Goal: Information Seeking & Learning: Learn about a topic

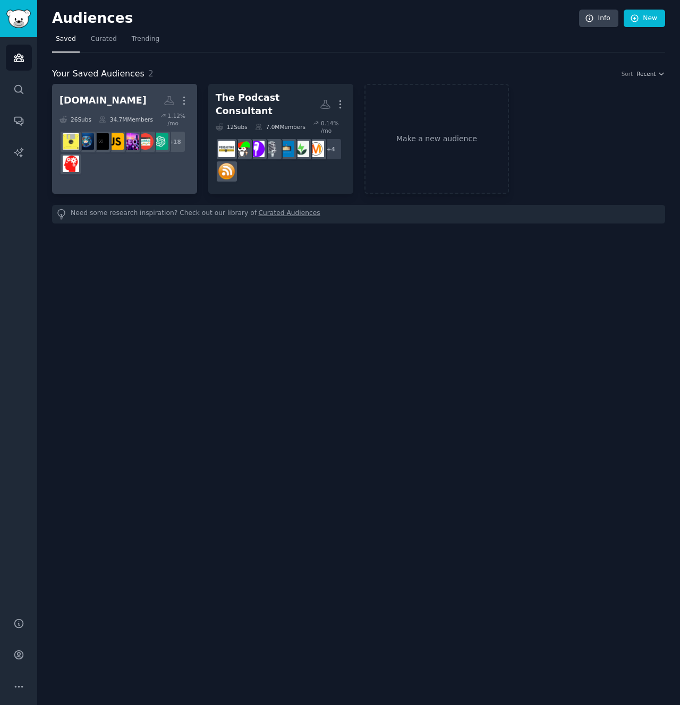
click at [72, 115] on div "26 Sub s" at bounding box center [75, 119] width 32 height 15
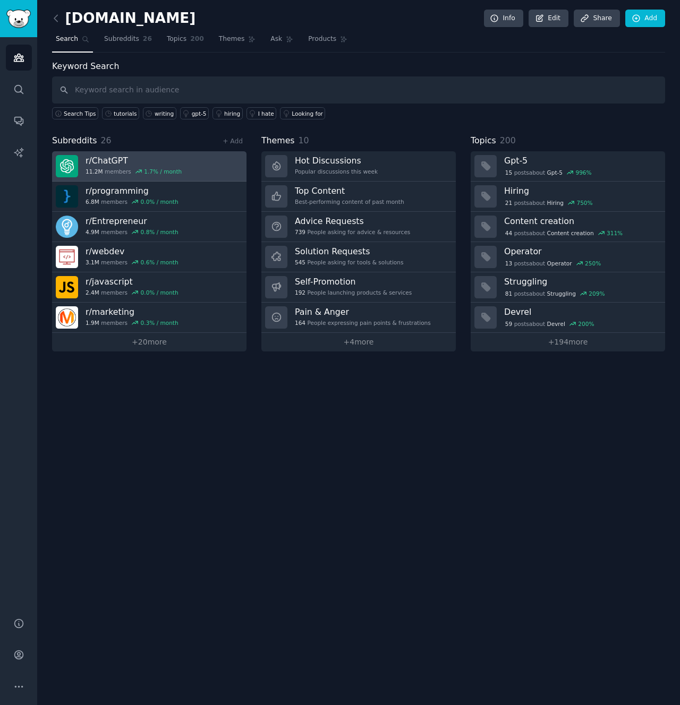
click at [191, 160] on link "r/ ChatGPT 11.2M members 1.7 % / month" at bounding box center [149, 166] width 194 height 30
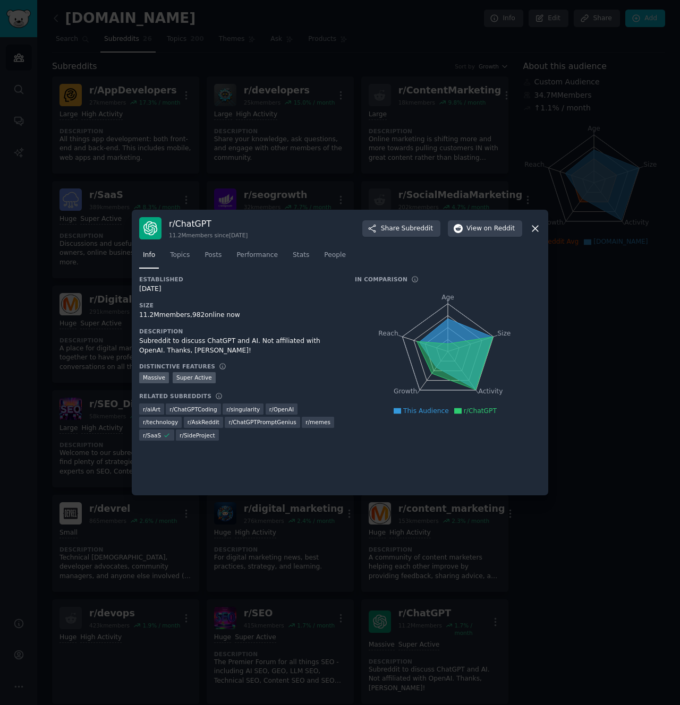
click at [536, 226] on icon at bounding box center [534, 228] width 11 height 11
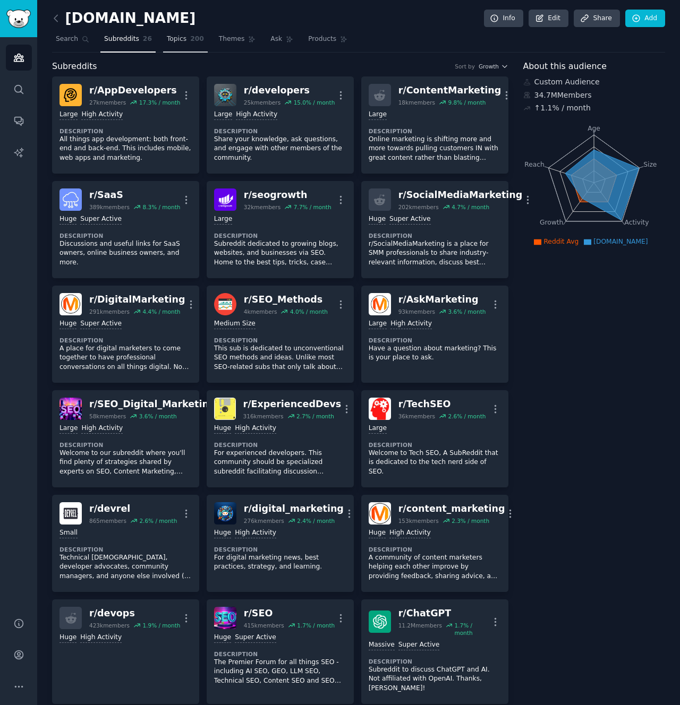
click at [173, 39] on span "Topics" at bounding box center [177, 40] width 20 height 10
click at [125, 39] on span "Subreddits" at bounding box center [121, 40] width 35 height 10
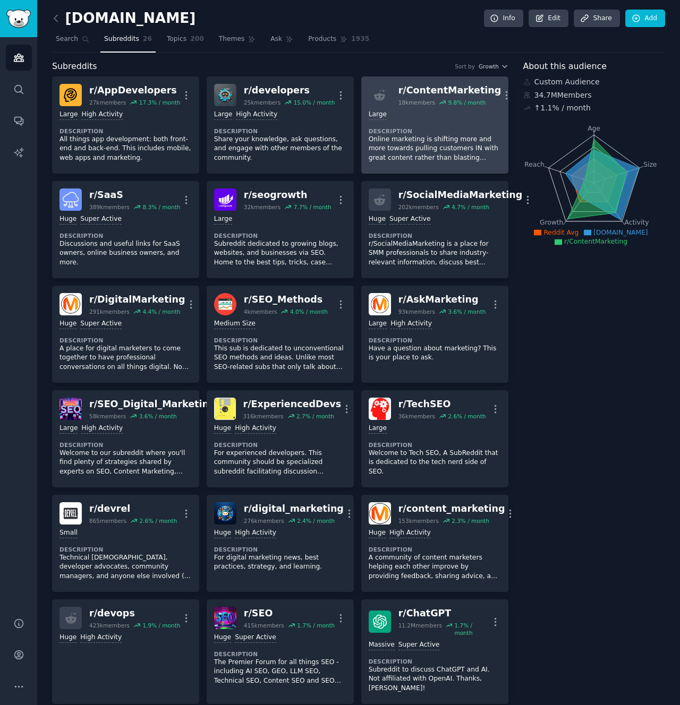
click at [427, 88] on div "r/ ContentMarketing" at bounding box center [449, 90] width 103 height 13
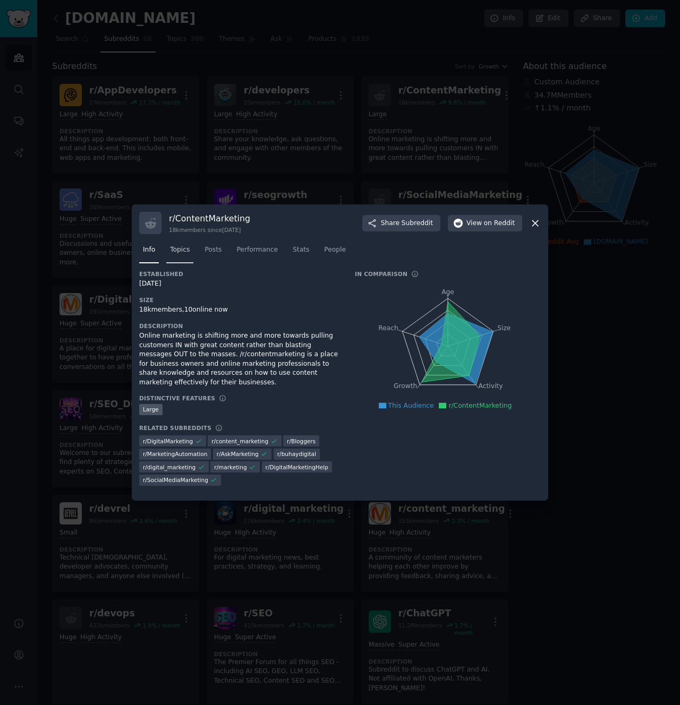
click at [177, 250] on span "Topics" at bounding box center [180, 250] width 20 height 10
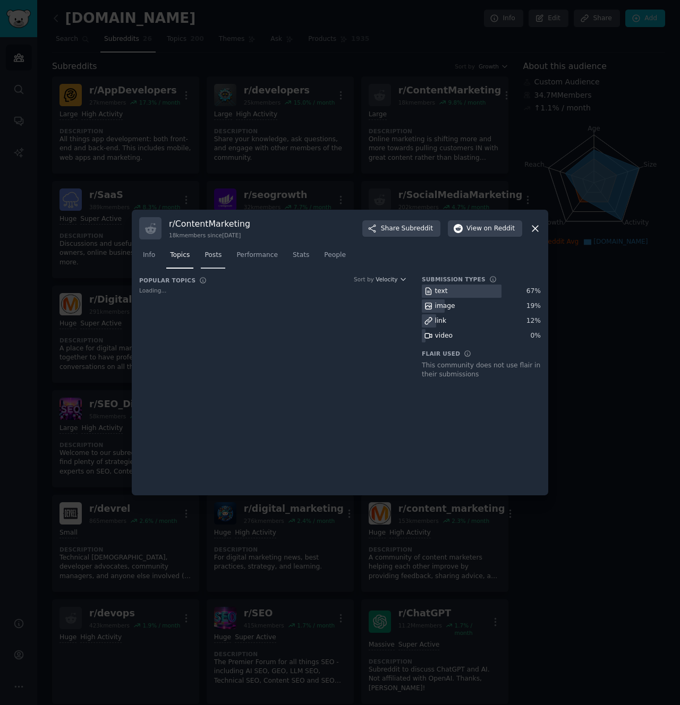
click at [213, 252] on span "Posts" at bounding box center [212, 256] width 17 height 10
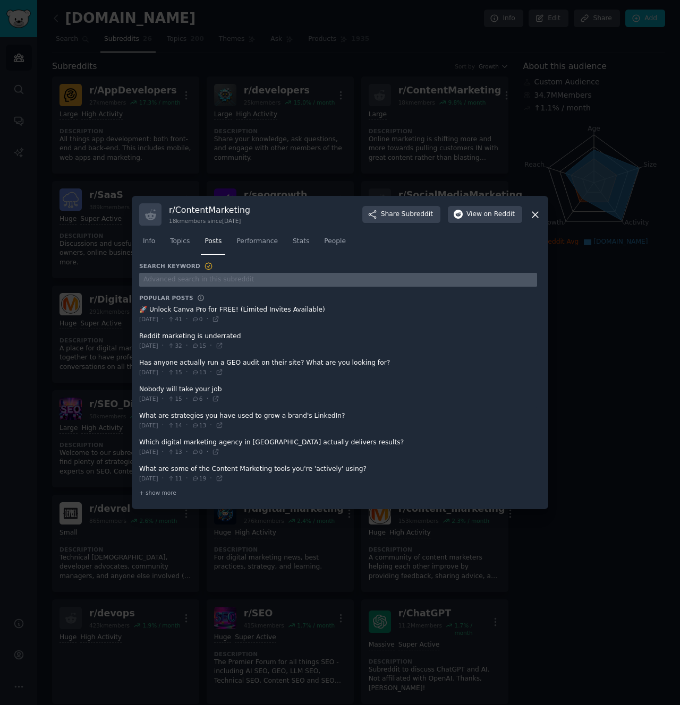
click at [220, 281] on input "text" at bounding box center [338, 280] width 398 height 14
click at [534, 215] on icon at bounding box center [535, 215] width 6 height 6
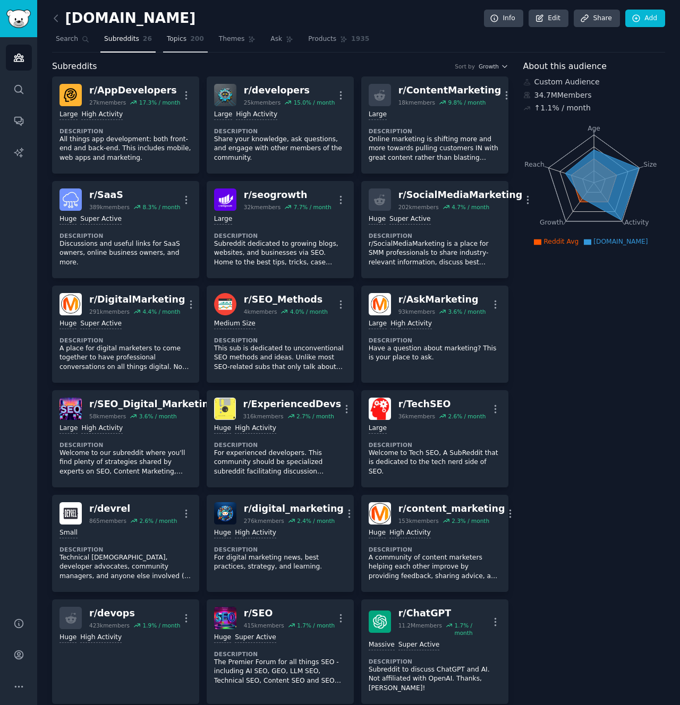
click at [172, 36] on span "Topics" at bounding box center [177, 40] width 20 height 10
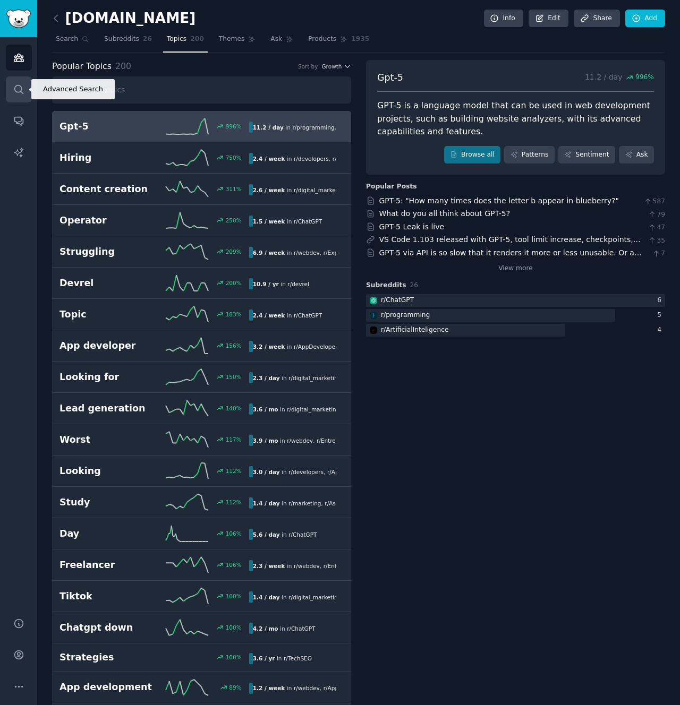
click at [14, 89] on icon "Sidebar" at bounding box center [18, 89] width 8 height 8
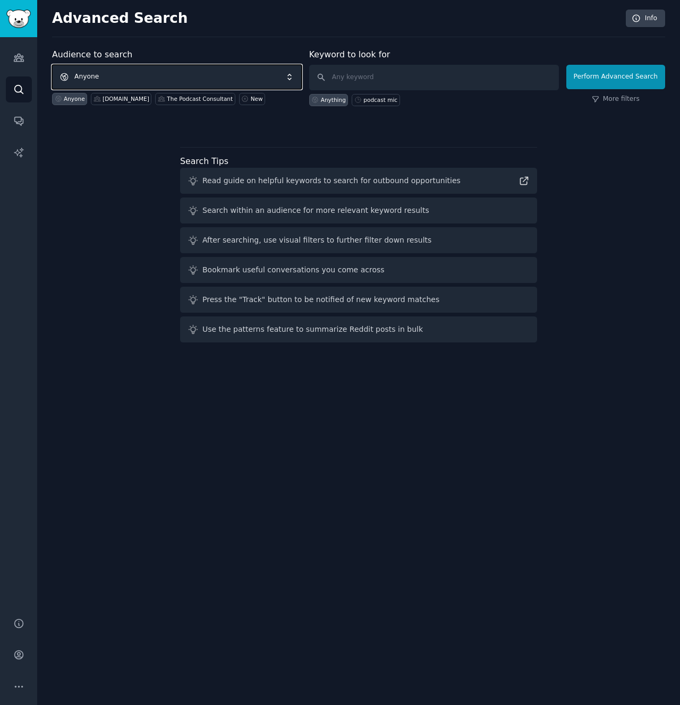
click at [161, 76] on span "Anyone" at bounding box center [177, 77] width 250 height 24
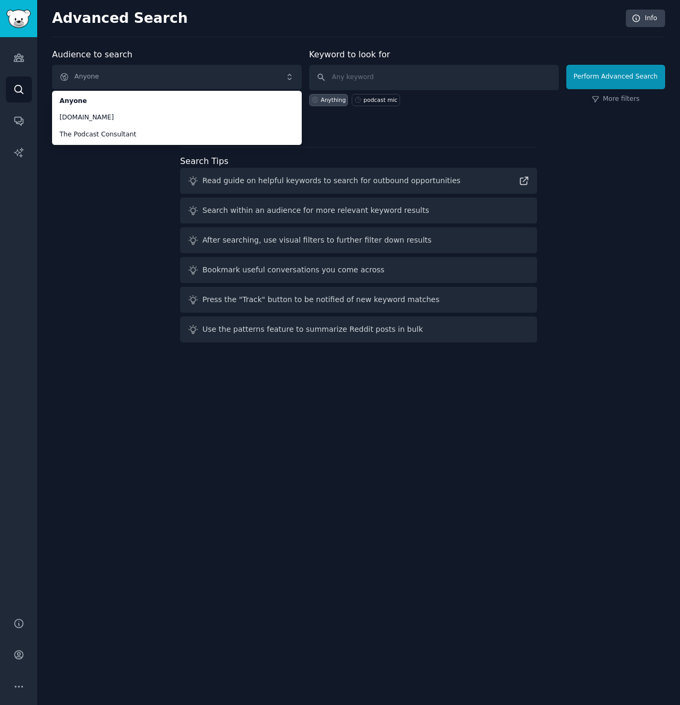
click at [81, 166] on div "Audience to search Anyone Anyone [DOMAIN_NAME] The Podcast Consultant Anyone [D…" at bounding box center [358, 197] width 613 height 298
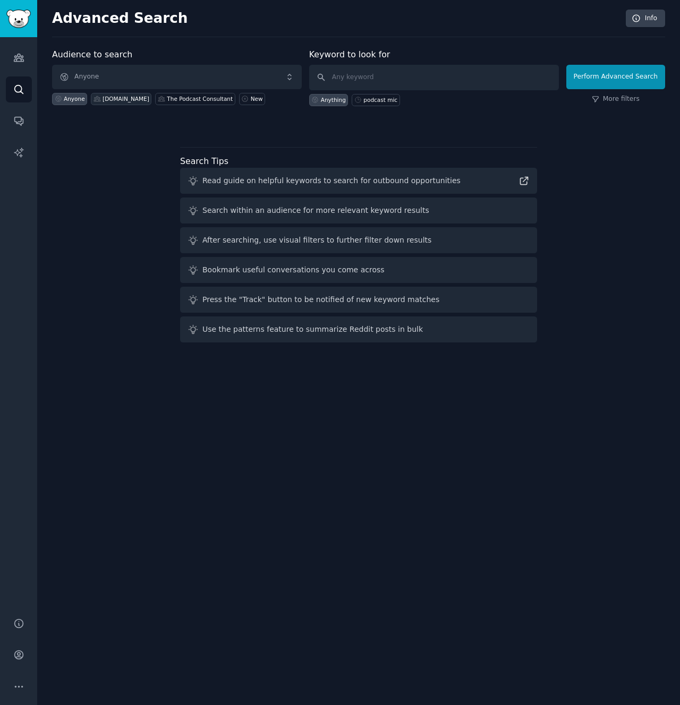
click at [111, 99] on div "[DOMAIN_NAME]" at bounding box center [125, 98] width 47 height 7
click at [343, 77] on input "text" at bounding box center [434, 77] width 250 height 25
type input "[PERSON_NAME]"
click button "Perform Advanced Search" at bounding box center [615, 77] width 99 height 24
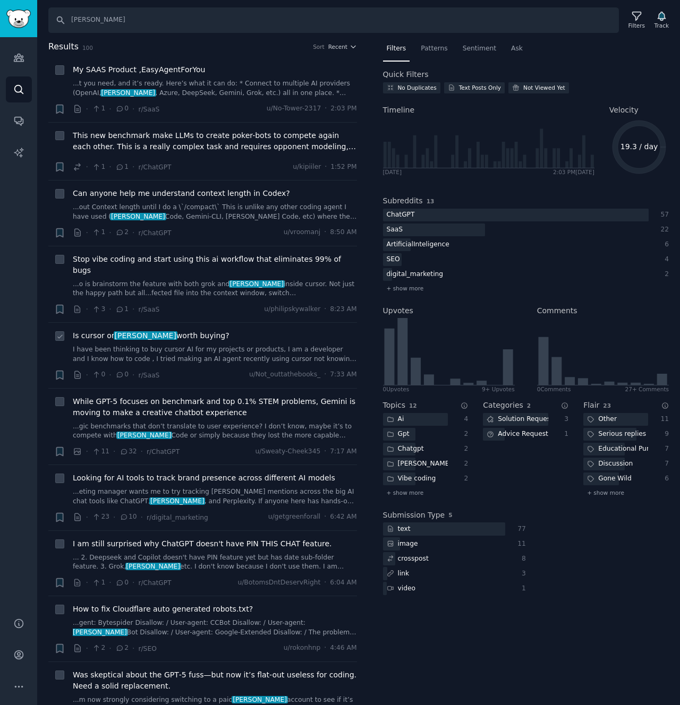
click at [195, 345] on link "I have been thinking to buy cursor AI for my projects or products, I am a devel…" at bounding box center [215, 354] width 284 height 19
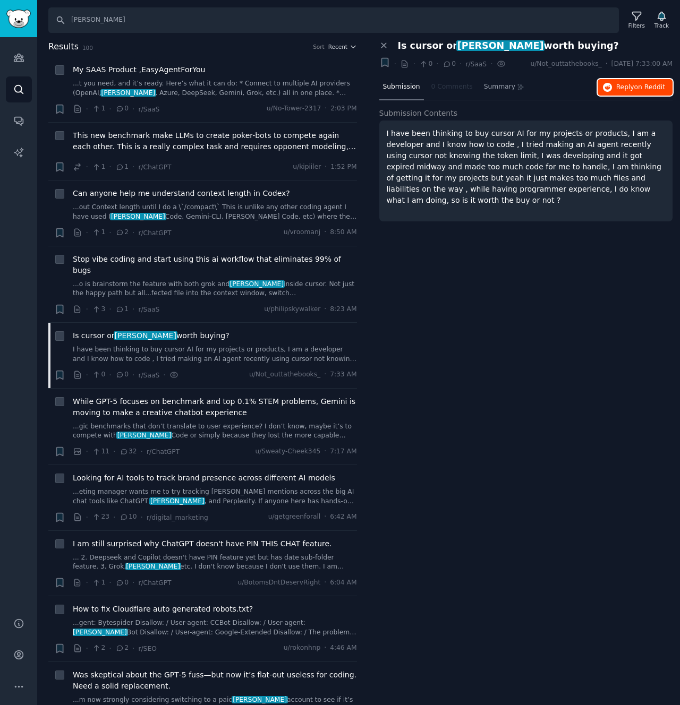
click at [622, 91] on span "Reply on Reddit" at bounding box center [640, 88] width 49 height 10
click at [19, 54] on icon "Sidebar" at bounding box center [19, 57] width 10 height 7
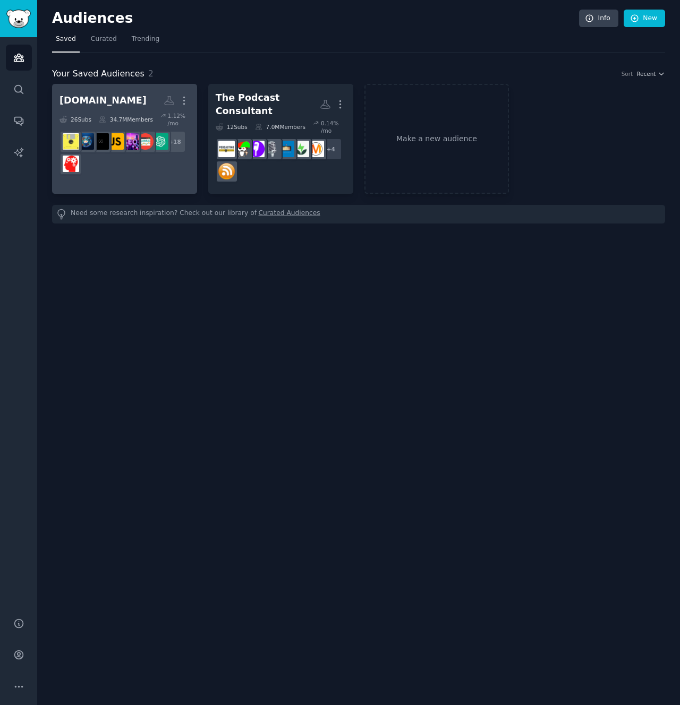
click at [94, 97] on div "[DOMAIN_NAME]" at bounding box center [102, 100] width 87 height 13
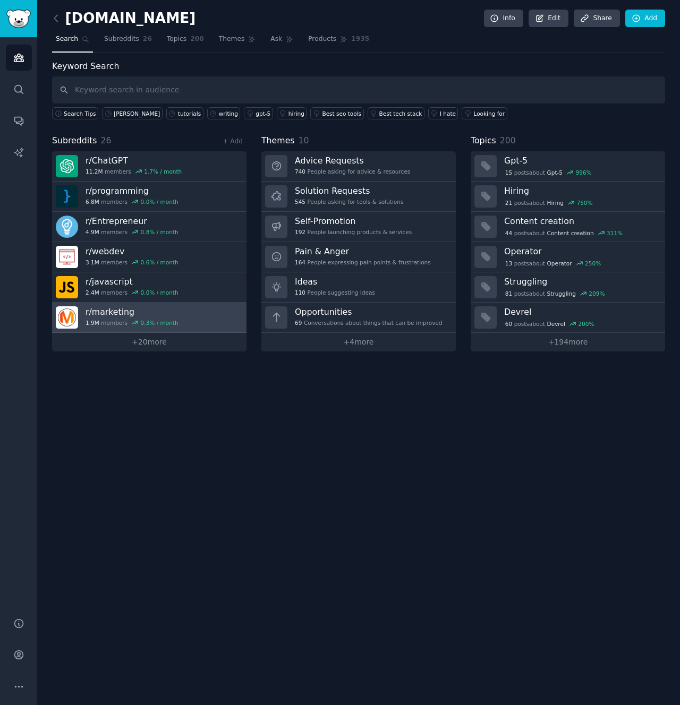
click at [203, 314] on link "r/ marketing 1.9M members 0.3 % / month" at bounding box center [149, 318] width 194 height 30
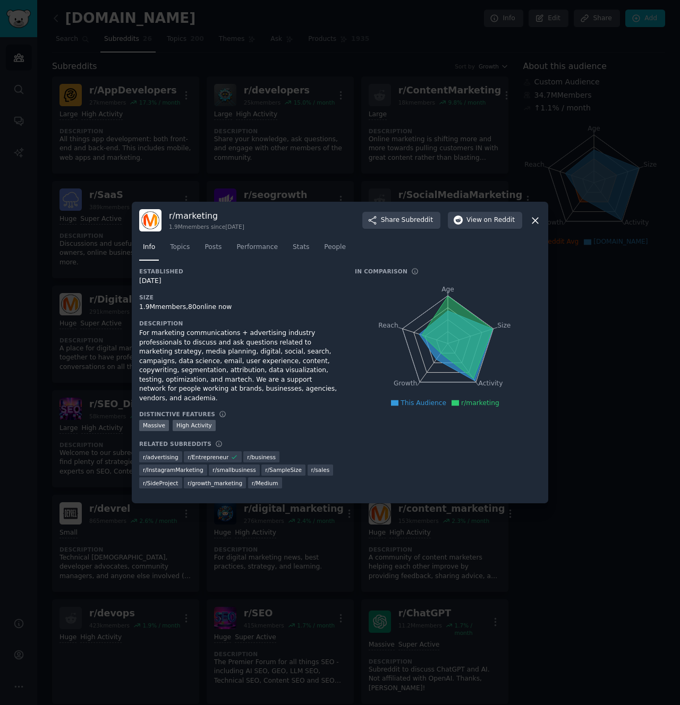
click at [534, 225] on icon at bounding box center [534, 220] width 11 height 11
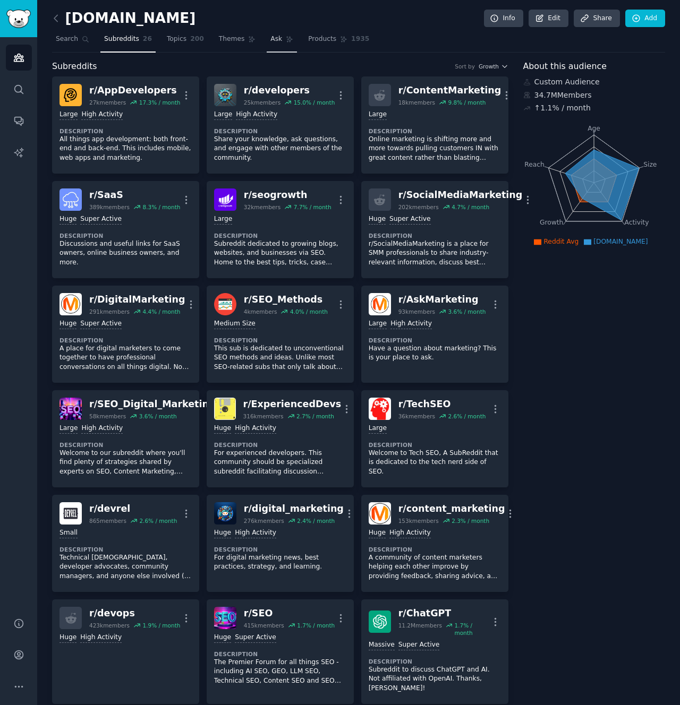
click at [280, 41] on link "Ask" at bounding box center [282, 42] width 30 height 22
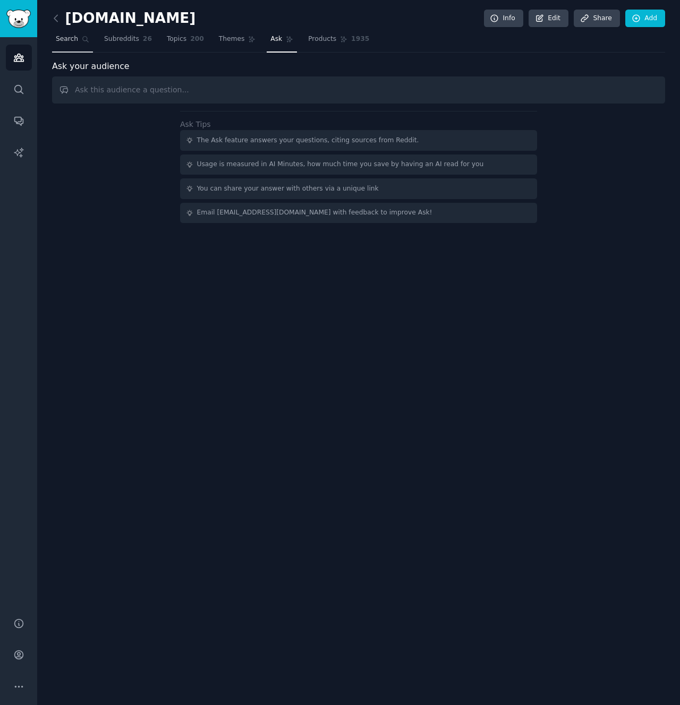
click at [66, 36] on span "Search" at bounding box center [67, 40] width 22 height 10
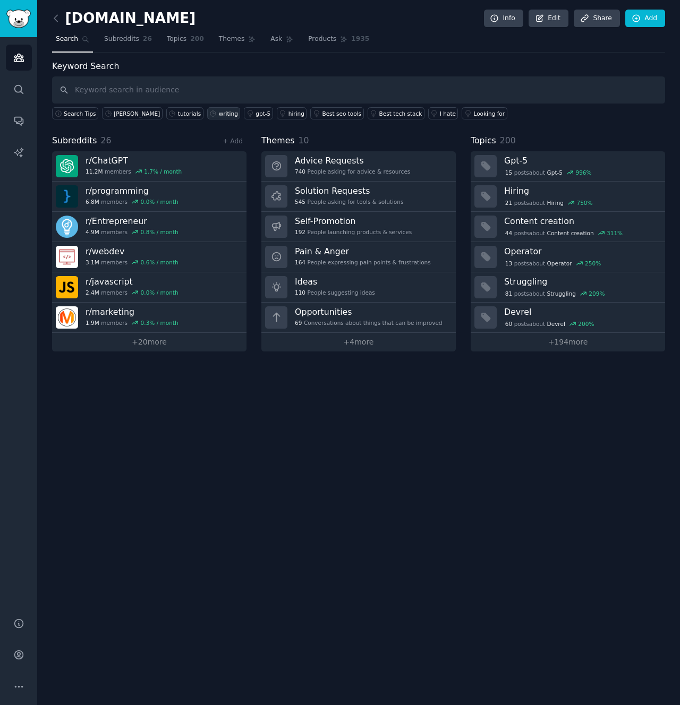
click at [219, 110] on div "writing" at bounding box center [228, 113] width 19 height 7
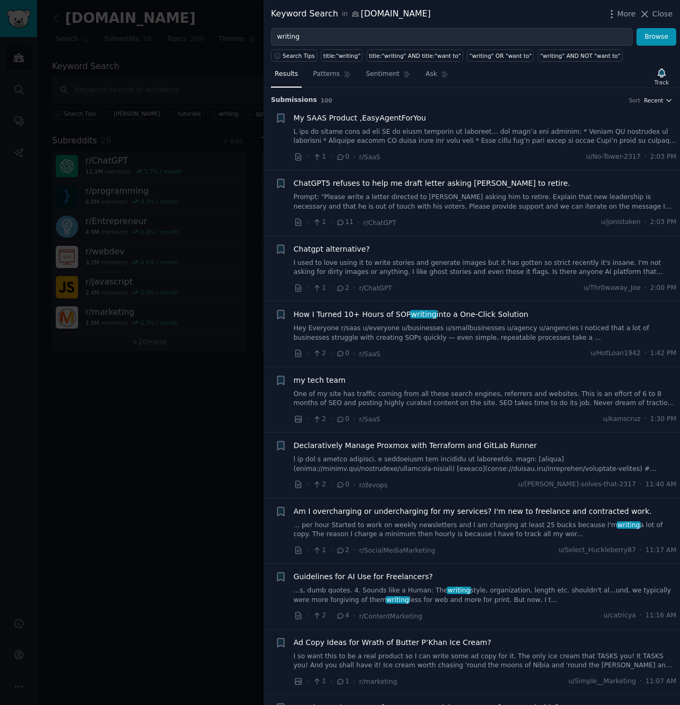
click at [654, 104] on span "Recent" at bounding box center [652, 100] width 19 height 7
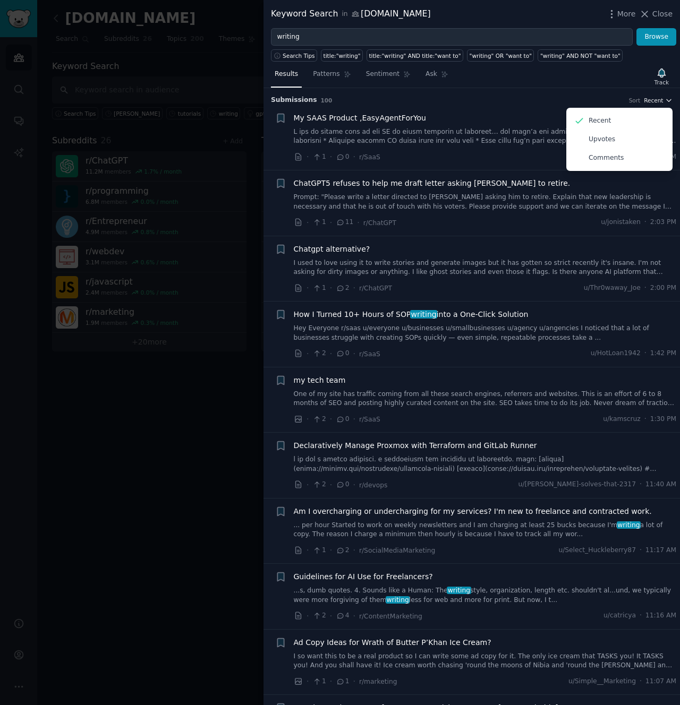
click at [655, 100] on span "Recent" at bounding box center [652, 100] width 19 height 7
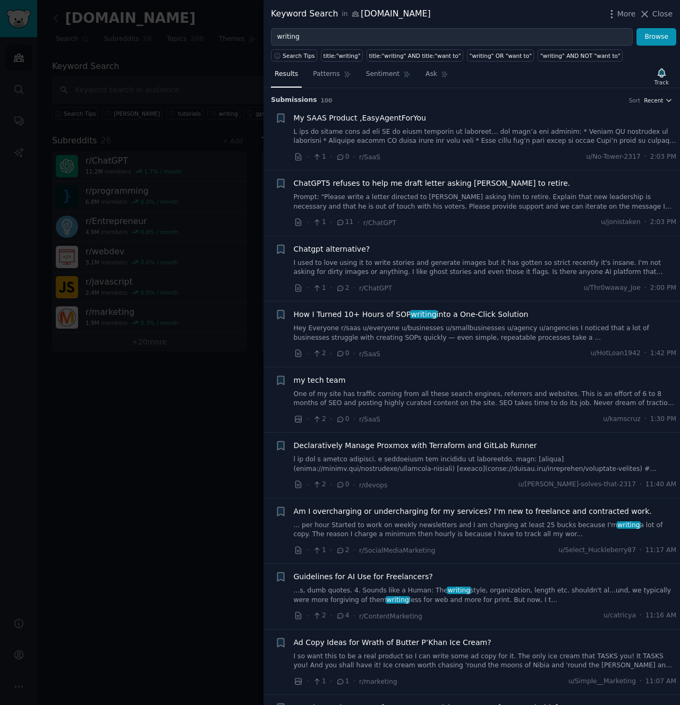
click at [655, 100] on span "Recent" at bounding box center [652, 100] width 19 height 7
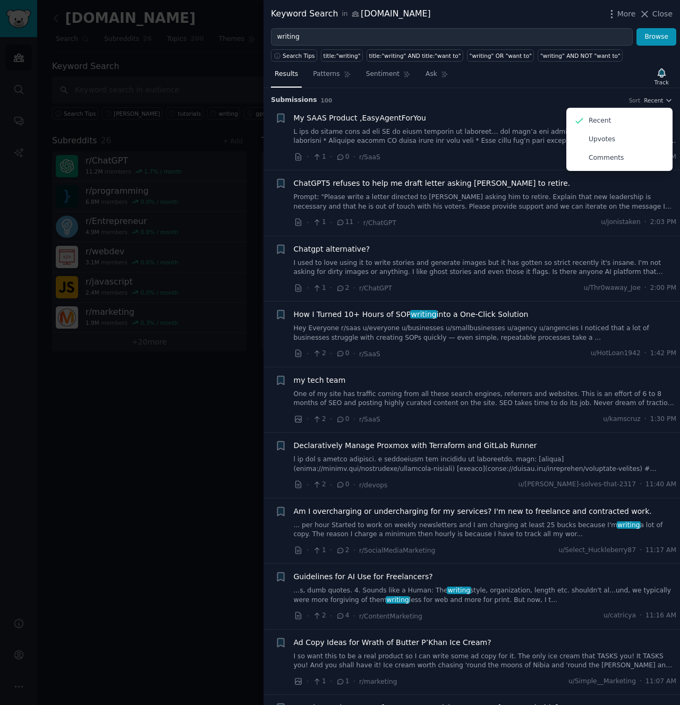
click at [454, 106] on li "+ My SAAS Product ,EasyAgentForYou · 1 · 0 · r/SaaS u/No-Tower-2317 · 2:03 PM" at bounding box center [471, 137] width 416 height 65
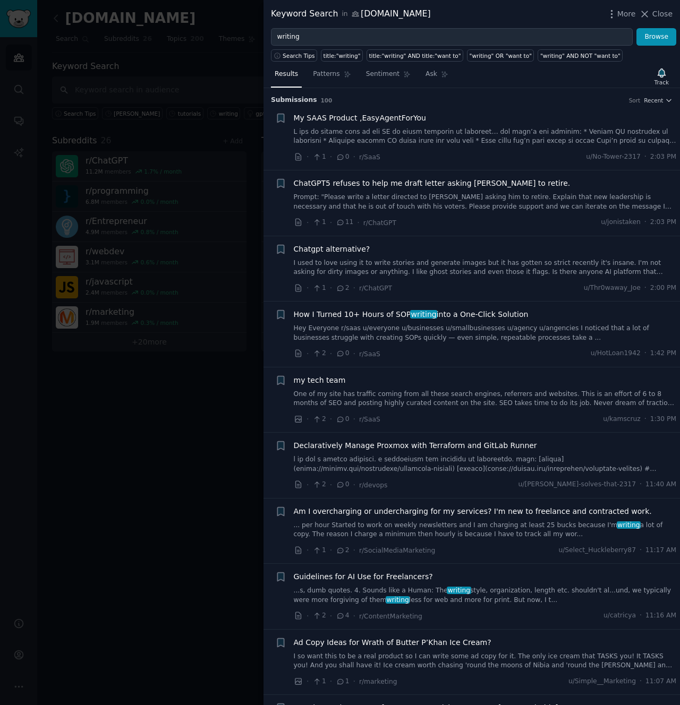
click at [485, 260] on link "I used to love using it to write stories and generate images but it has gotten …" at bounding box center [485, 268] width 383 height 19
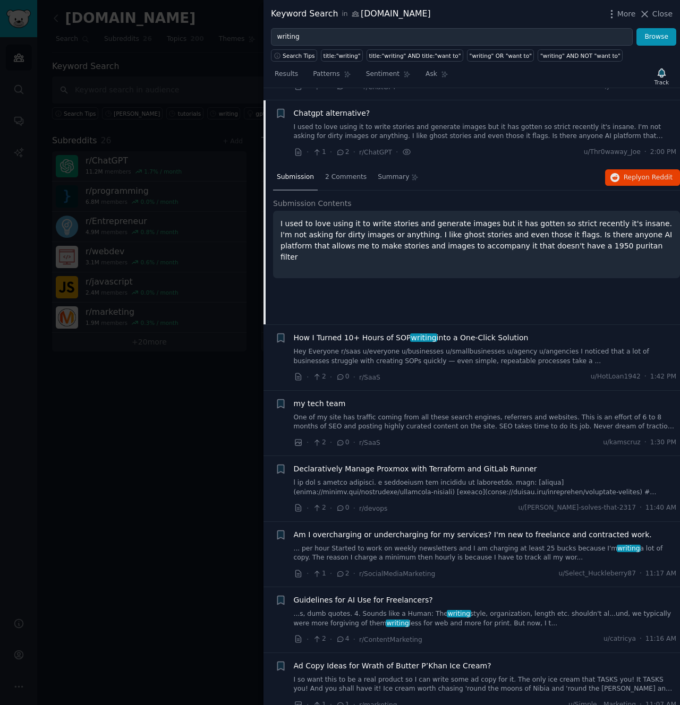
scroll to position [148, 0]
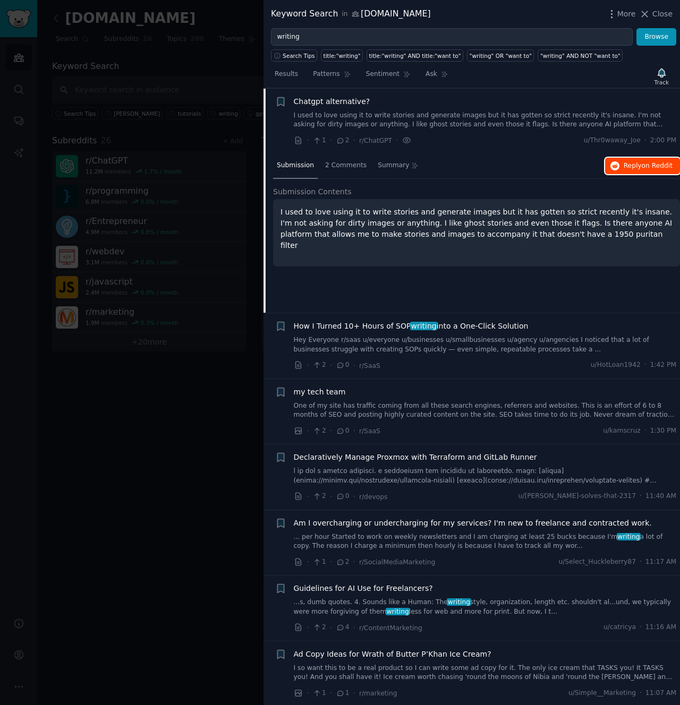
click at [621, 159] on button "Reply on Reddit" at bounding box center [642, 166] width 75 height 17
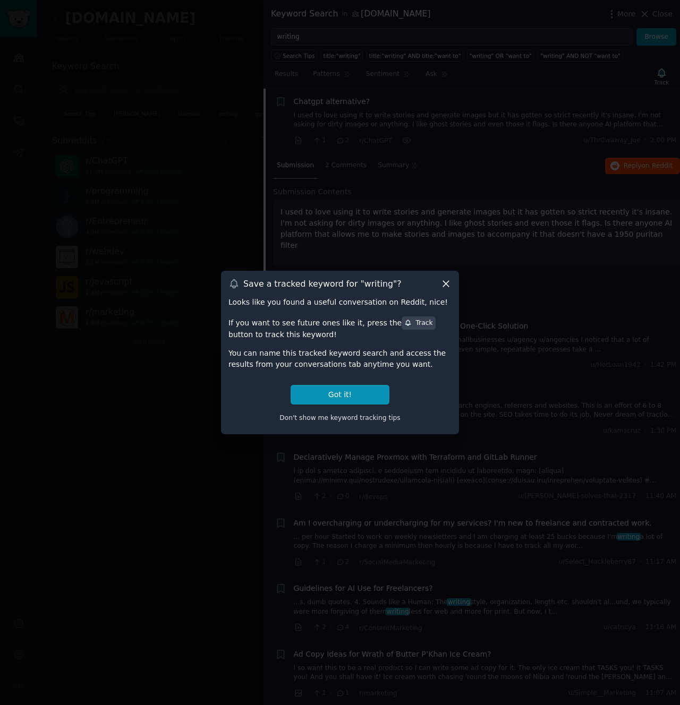
click at [449, 283] on icon at bounding box center [445, 283] width 11 height 11
click at [444, 283] on div "Submission 2 Comments Summary Reply on Reddit Submission Contents I used to lov…" at bounding box center [476, 232] width 407 height 159
click at [353, 386] on div "my tech team" at bounding box center [485, 391] width 383 height 11
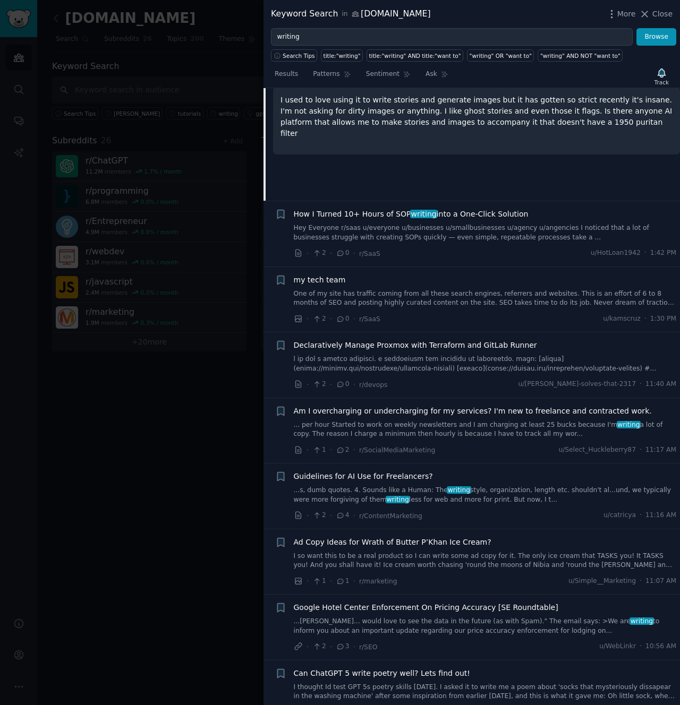
scroll to position [274, 0]
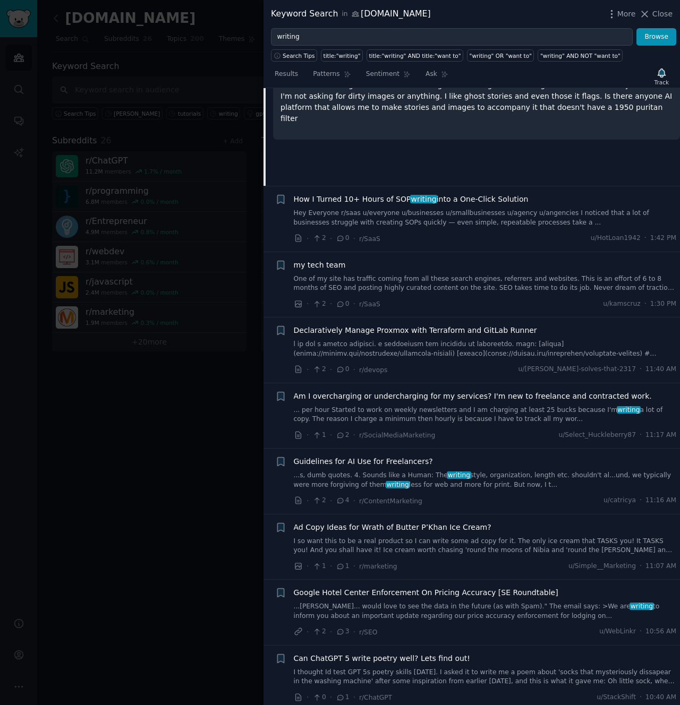
click at [412, 275] on link "One of my site has traffic coming from all these search engines, referrers and …" at bounding box center [485, 283] width 383 height 19
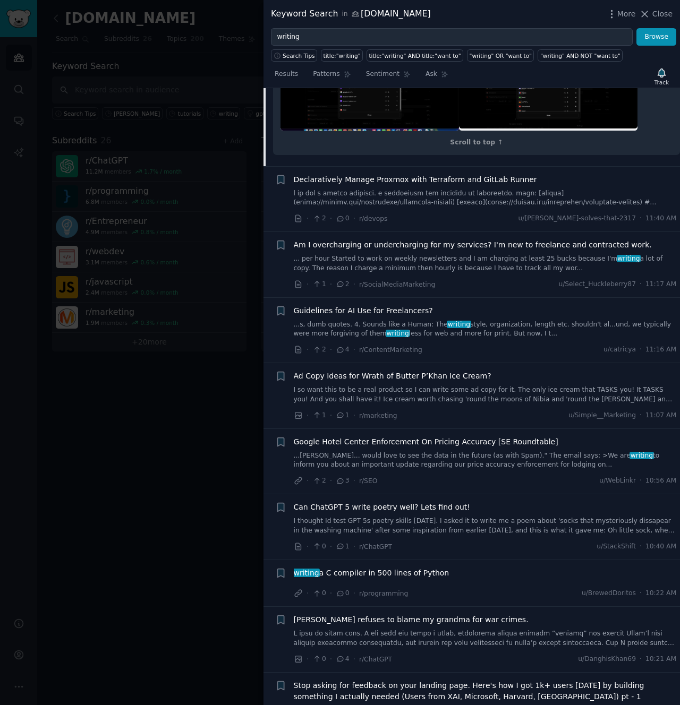
scroll to position [613, 0]
click at [510, 338] on link "...s, dumb quotes. 4. Sounds like a Human: The writing style, organization, len…" at bounding box center [485, 328] width 383 height 19
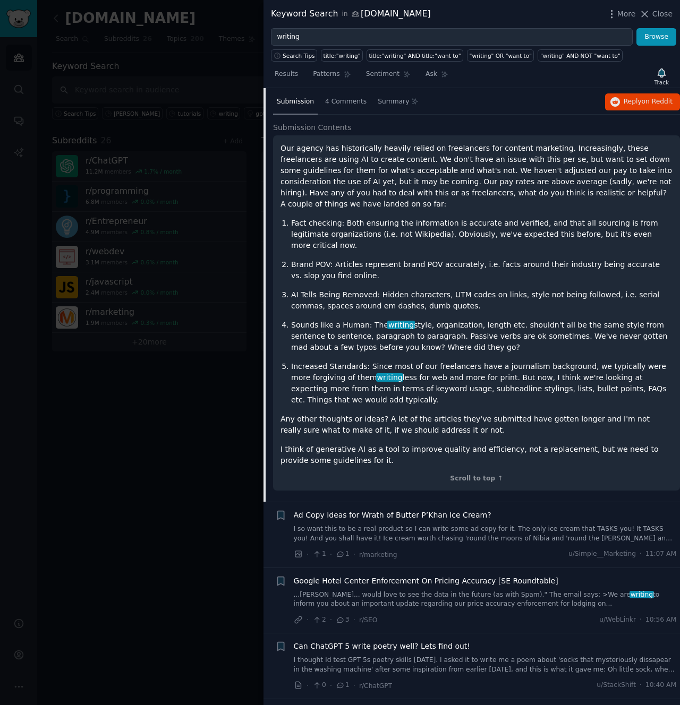
scroll to position [535, 0]
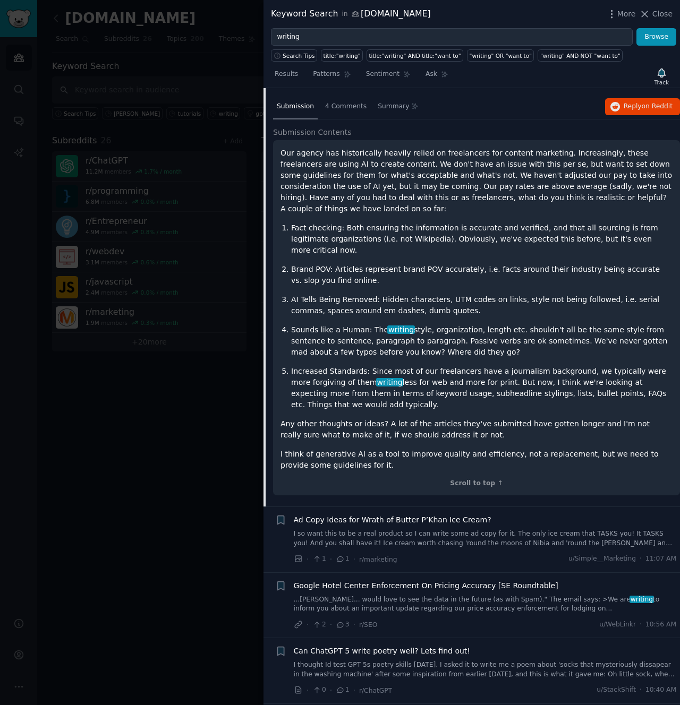
click at [454, 294] on p "AI Tells Being Removed: Hidden characters, UTM codes on links, style not being …" at bounding box center [481, 305] width 381 height 22
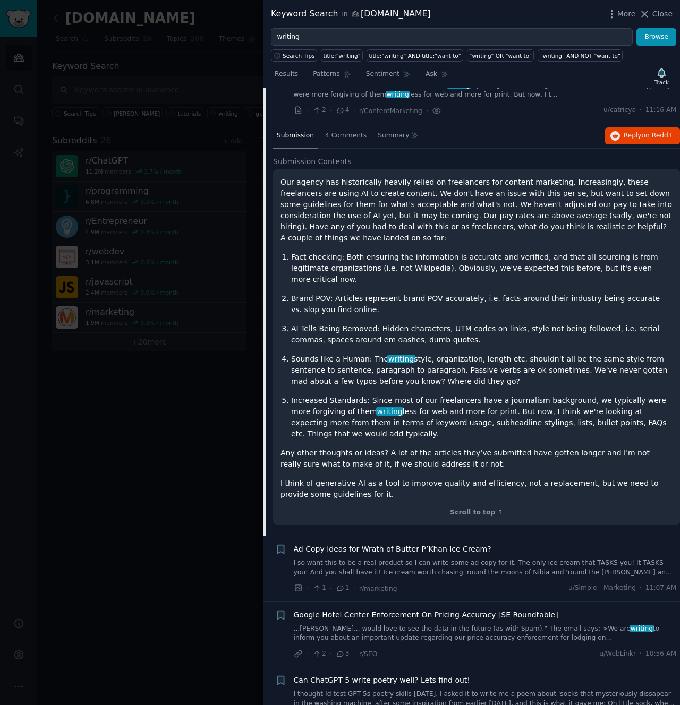
scroll to position [461, 0]
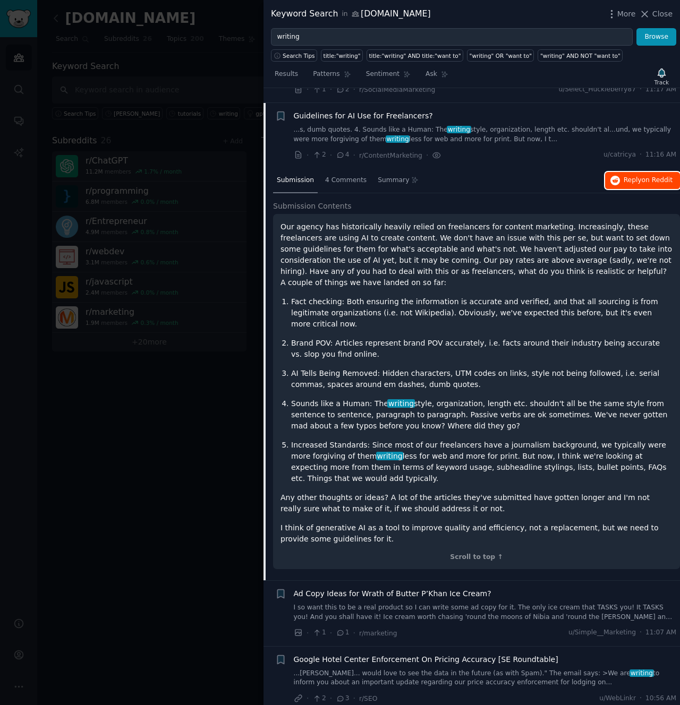
click at [639, 185] on button "Reply on Reddit" at bounding box center [642, 180] width 75 height 17
